Goal: Information Seeking & Learning: Learn about a topic

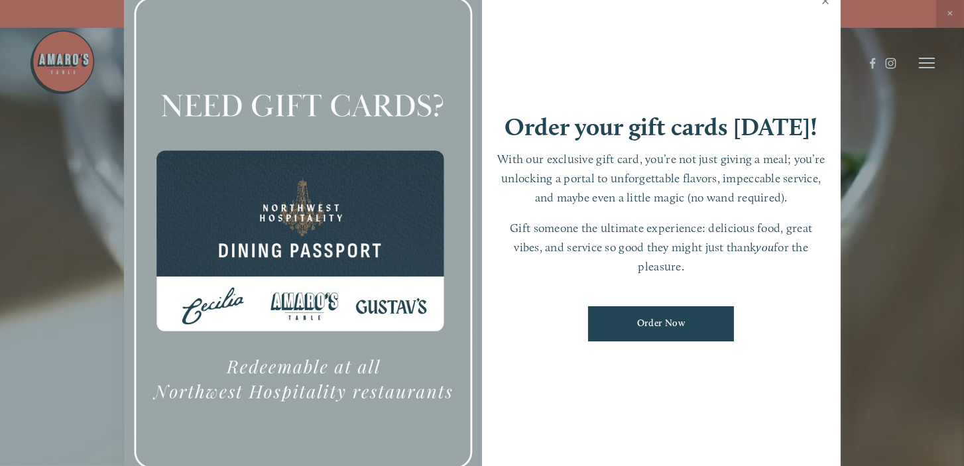
click at [824, 1] on link "Close" at bounding box center [826, 2] width 26 height 37
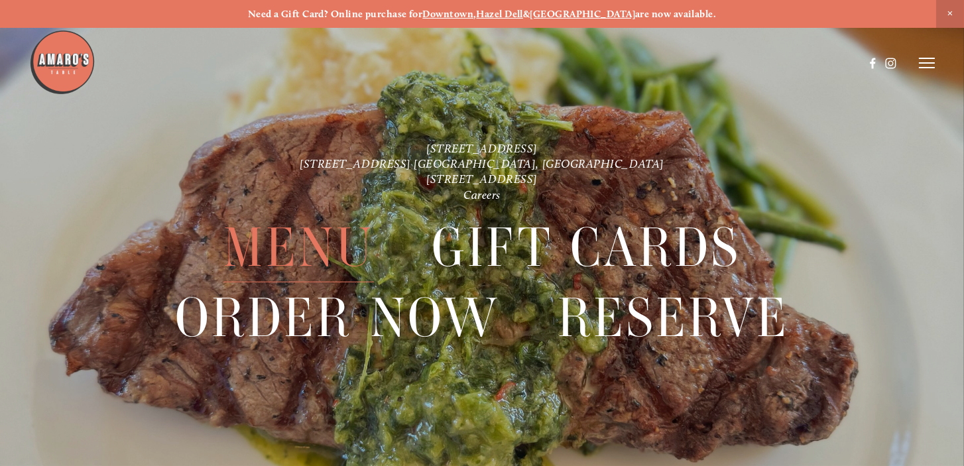
click at [281, 257] on span "Menu" at bounding box center [299, 247] width 151 height 70
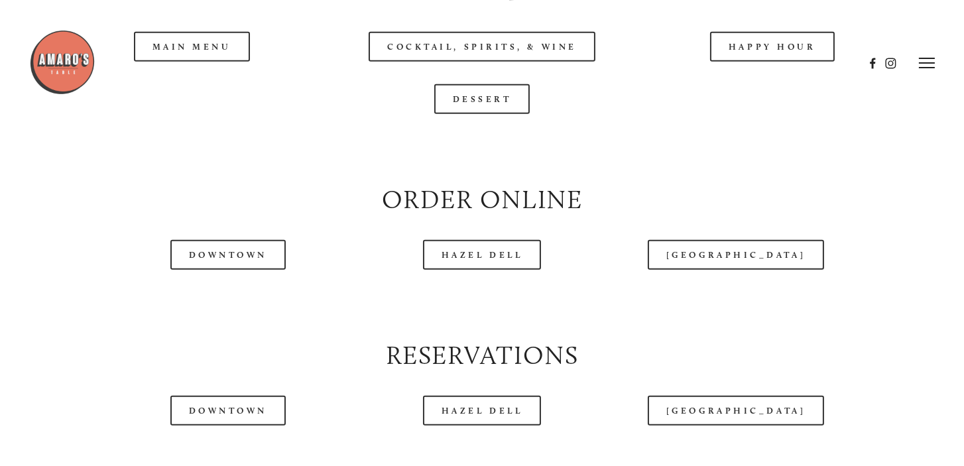
scroll to position [1393, 0]
click at [772, 84] on div at bounding box center [447, 63] width 836 height 68
click at [760, 81] on div at bounding box center [447, 63] width 836 height 68
click at [748, 76] on div at bounding box center [447, 63] width 836 height 68
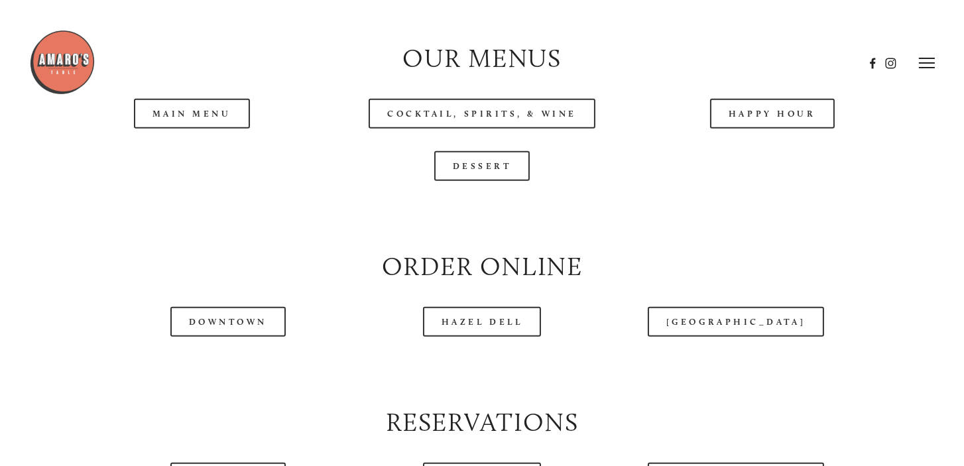
scroll to position [1194, 0]
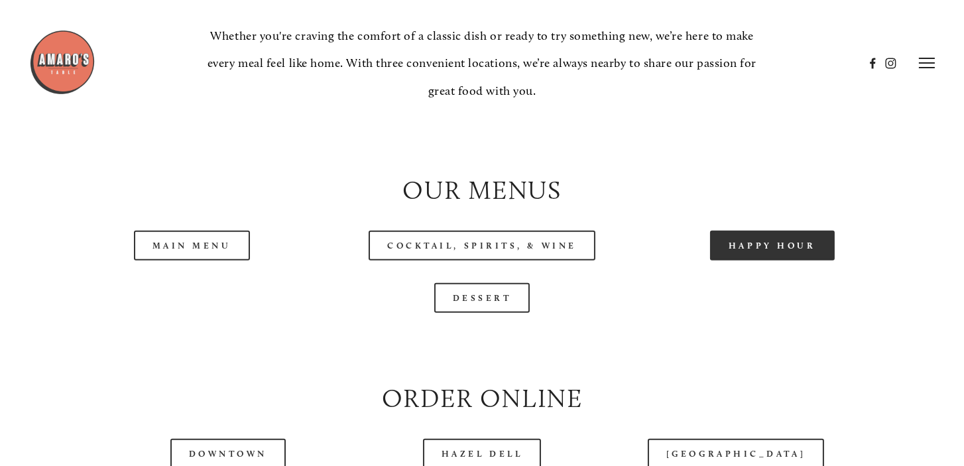
click at [765, 261] on link "Happy Hour" at bounding box center [772, 246] width 125 height 30
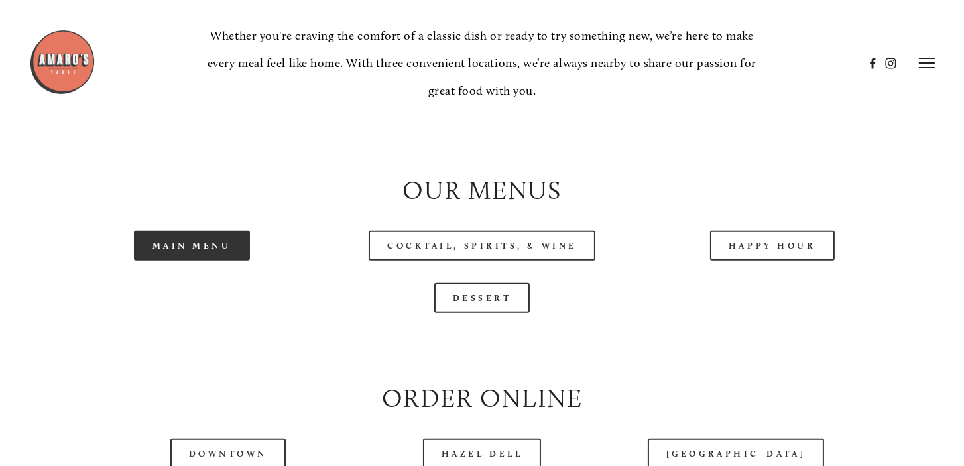
click at [194, 261] on link "Main Menu" at bounding box center [192, 246] width 116 height 30
